Goal: Find specific page/section: Find specific page/section

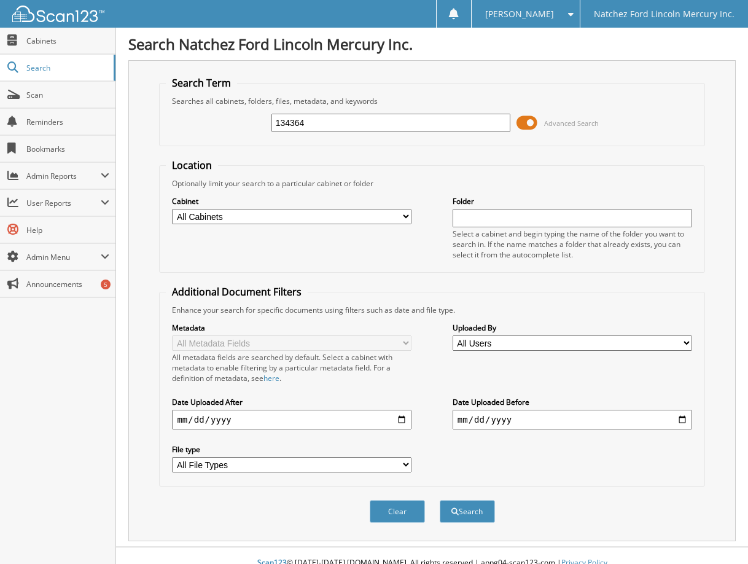
type input "134364"
click at [440, 500] on button "Search" at bounding box center [467, 511] width 55 height 23
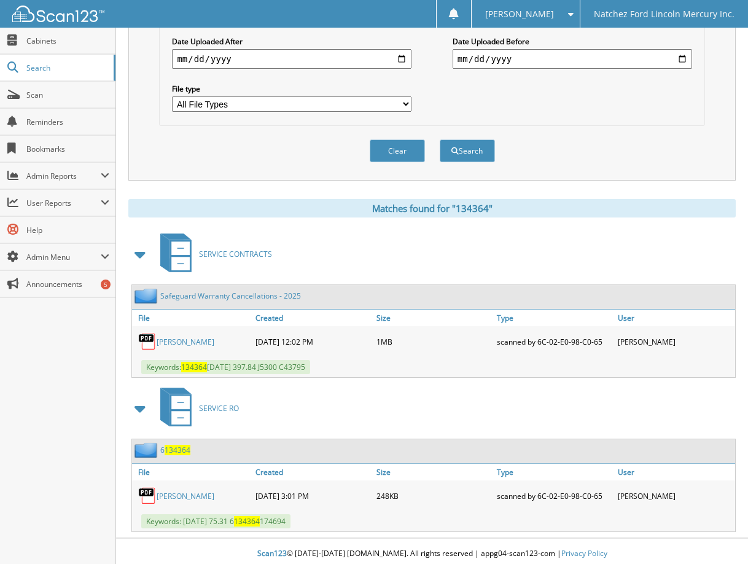
scroll to position [366, 0]
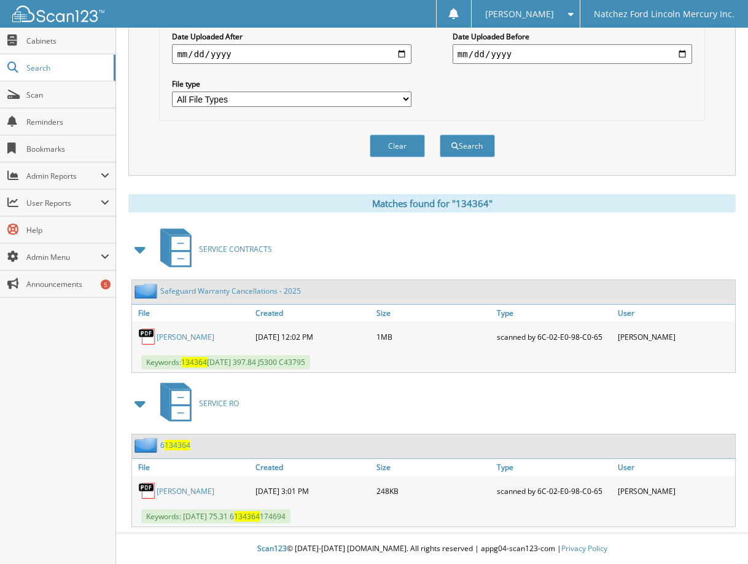
click at [187, 336] on link "[PERSON_NAME]" at bounding box center [186, 337] width 58 height 10
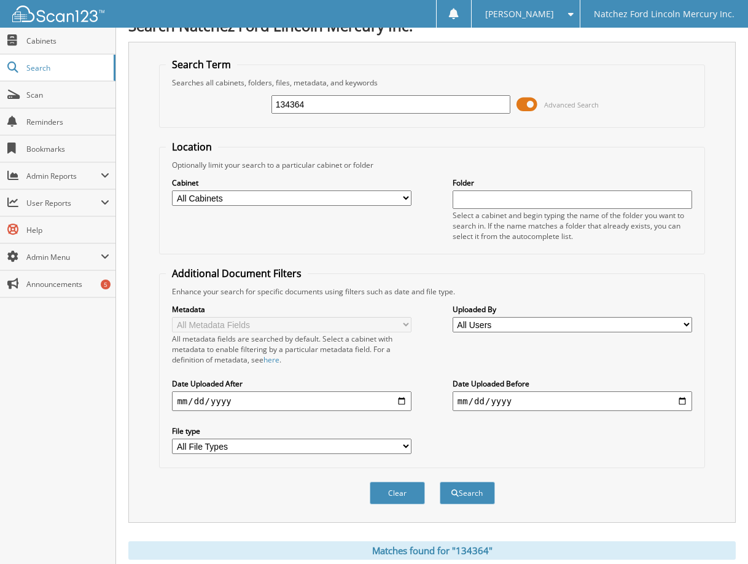
scroll to position [0, 0]
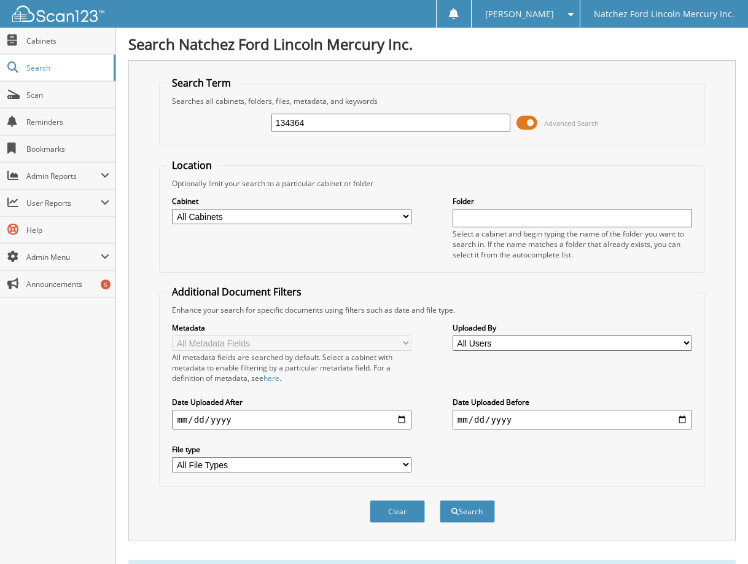
drag, startPoint x: 322, startPoint y: 117, endPoint x: 220, endPoint y: 104, distance: 103.3
click at [222, 122] on div "134364 Advanced Search" at bounding box center [432, 122] width 532 height 33
type input "134338"
click at [440, 500] on button "Search" at bounding box center [467, 511] width 55 height 23
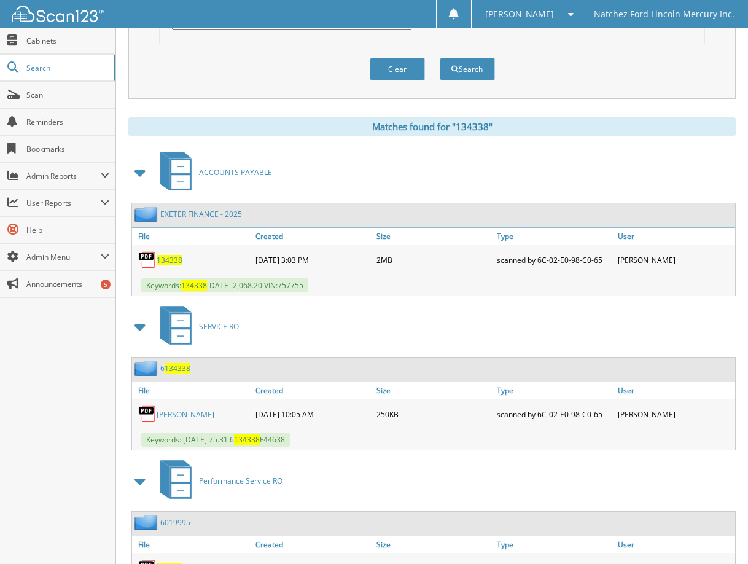
scroll to position [491, 0]
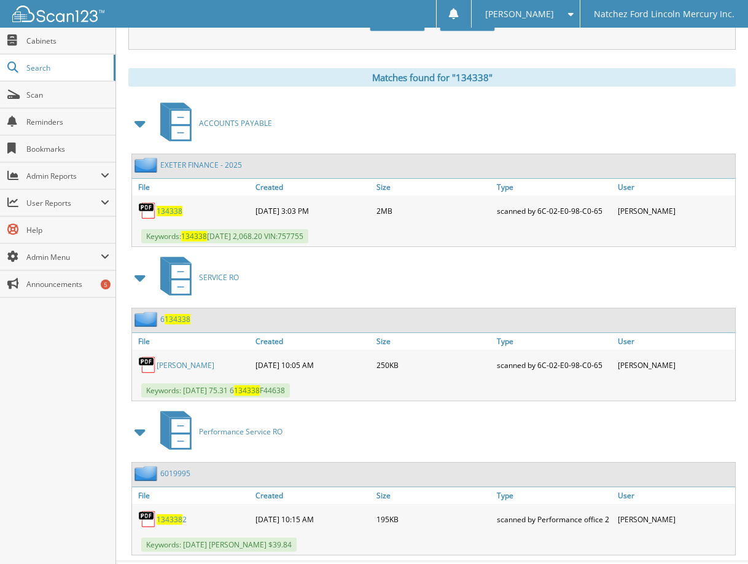
click at [168, 215] on span "134338" at bounding box center [170, 211] width 26 height 10
